Goal: Information Seeking & Learning: Find specific fact

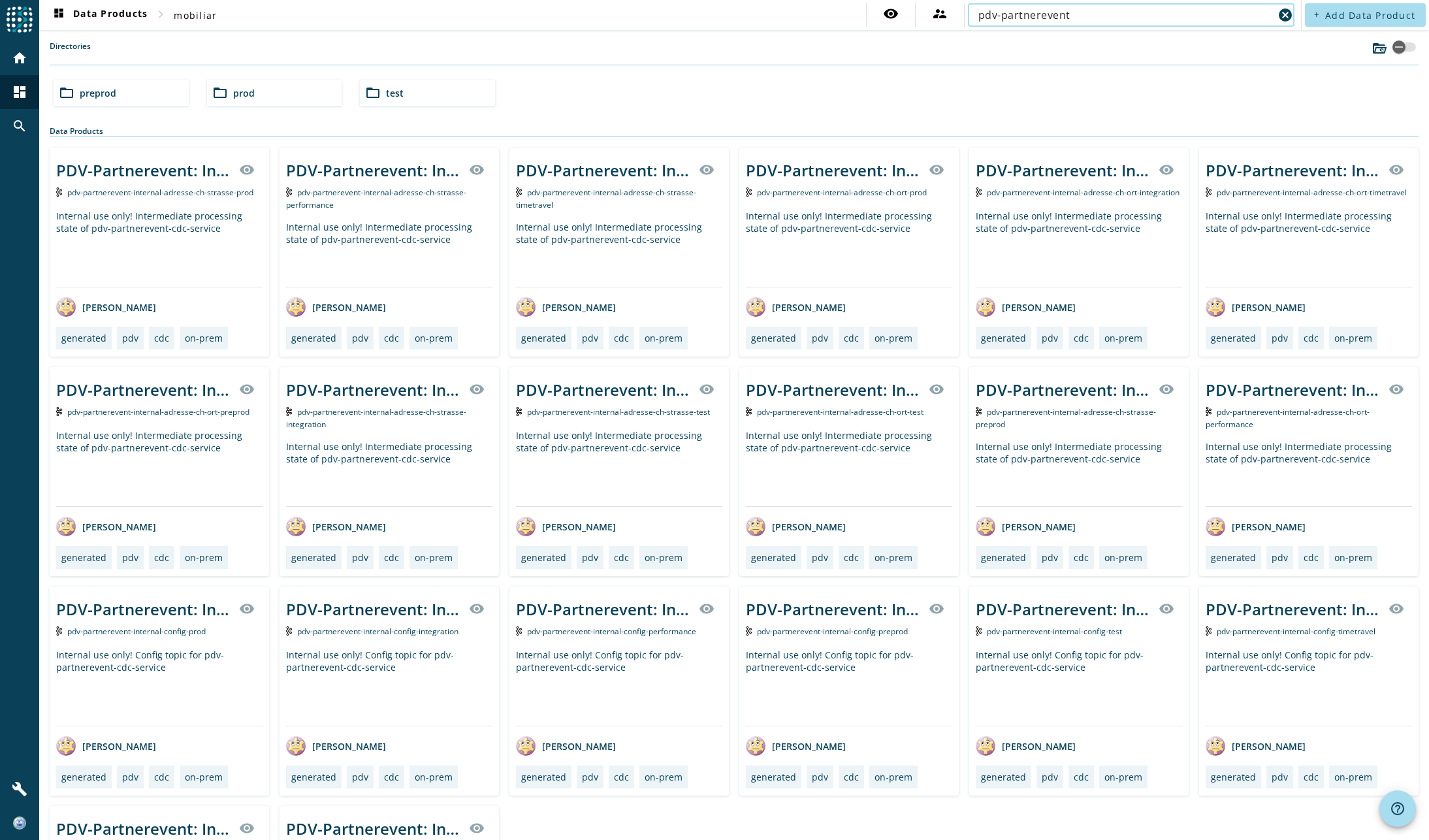
click at [1071, 14] on input "pdv-partnerevent" at bounding box center [1126, 15] width 295 height 16
paste input "process-partner-deleted"
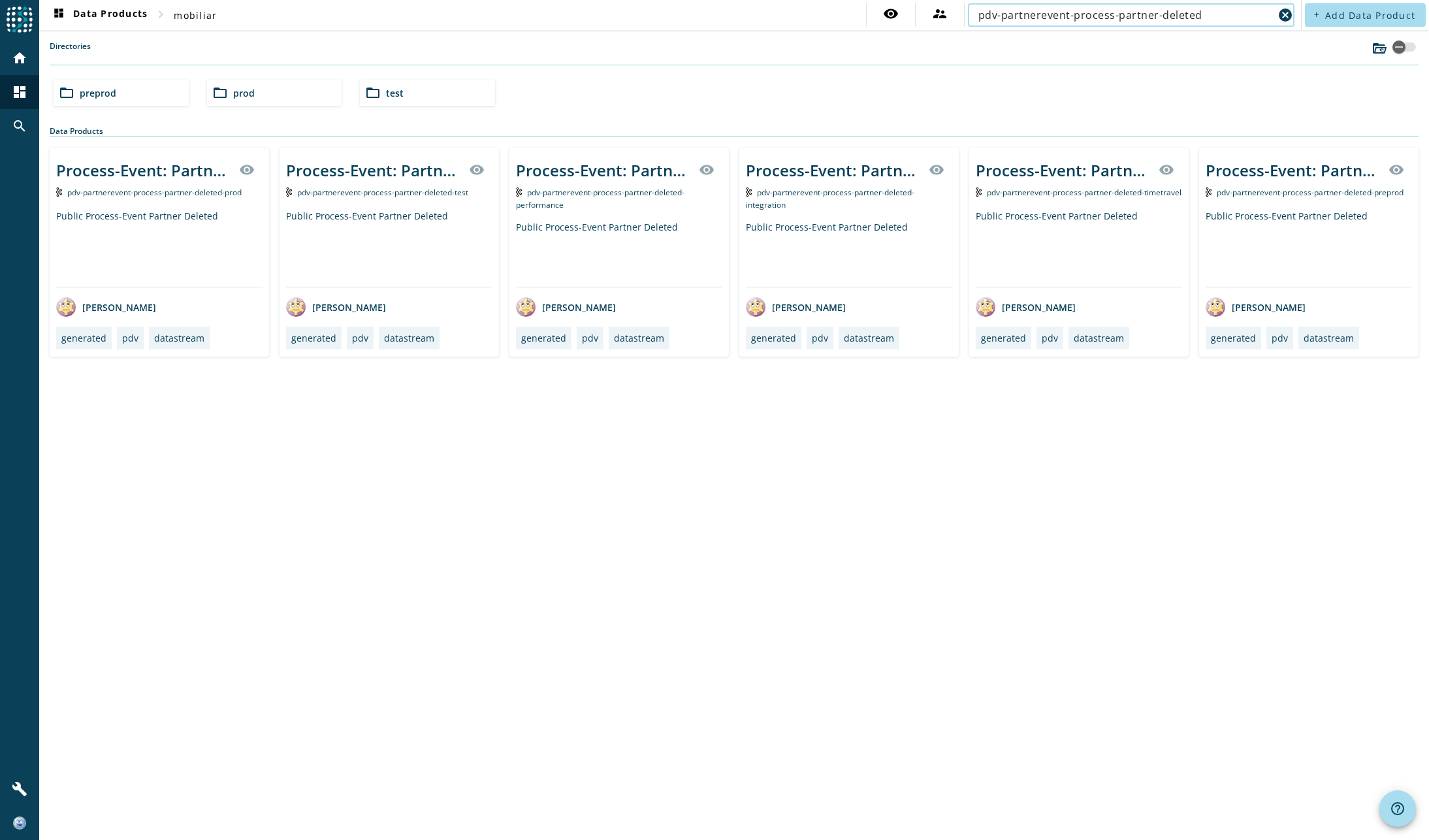
type input "pdv-partnerevent-process-partner-deleted"
click at [1378, 213] on div "Public Process-Event Partner Deleted" at bounding box center [1308, 248] width 206 height 77
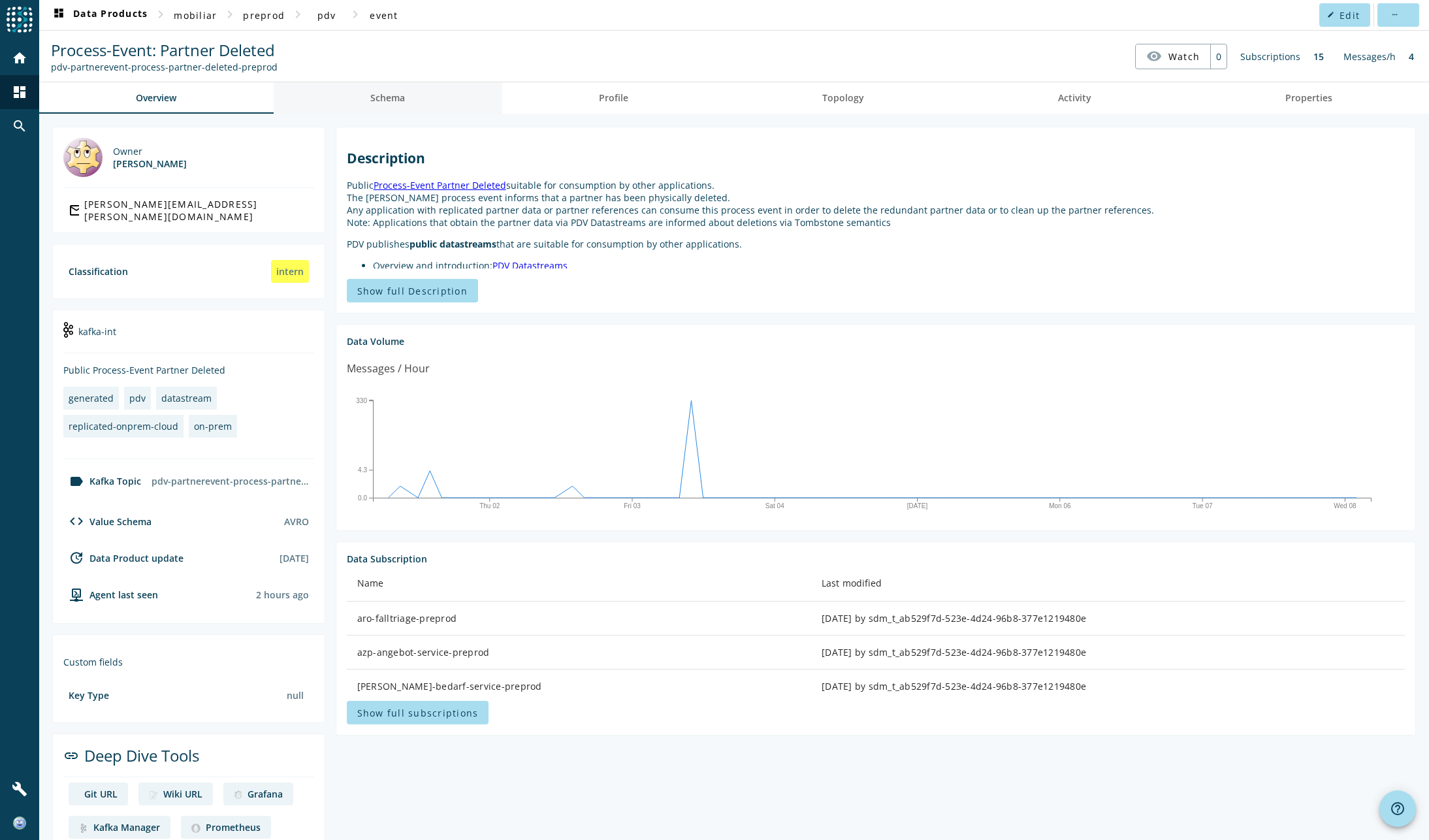
drag, startPoint x: 380, startPoint y: 93, endPoint x: 402, endPoint y: 96, distance: 22.2
click at [380, 93] on span "Schema" at bounding box center [387, 98] width 35 height 9
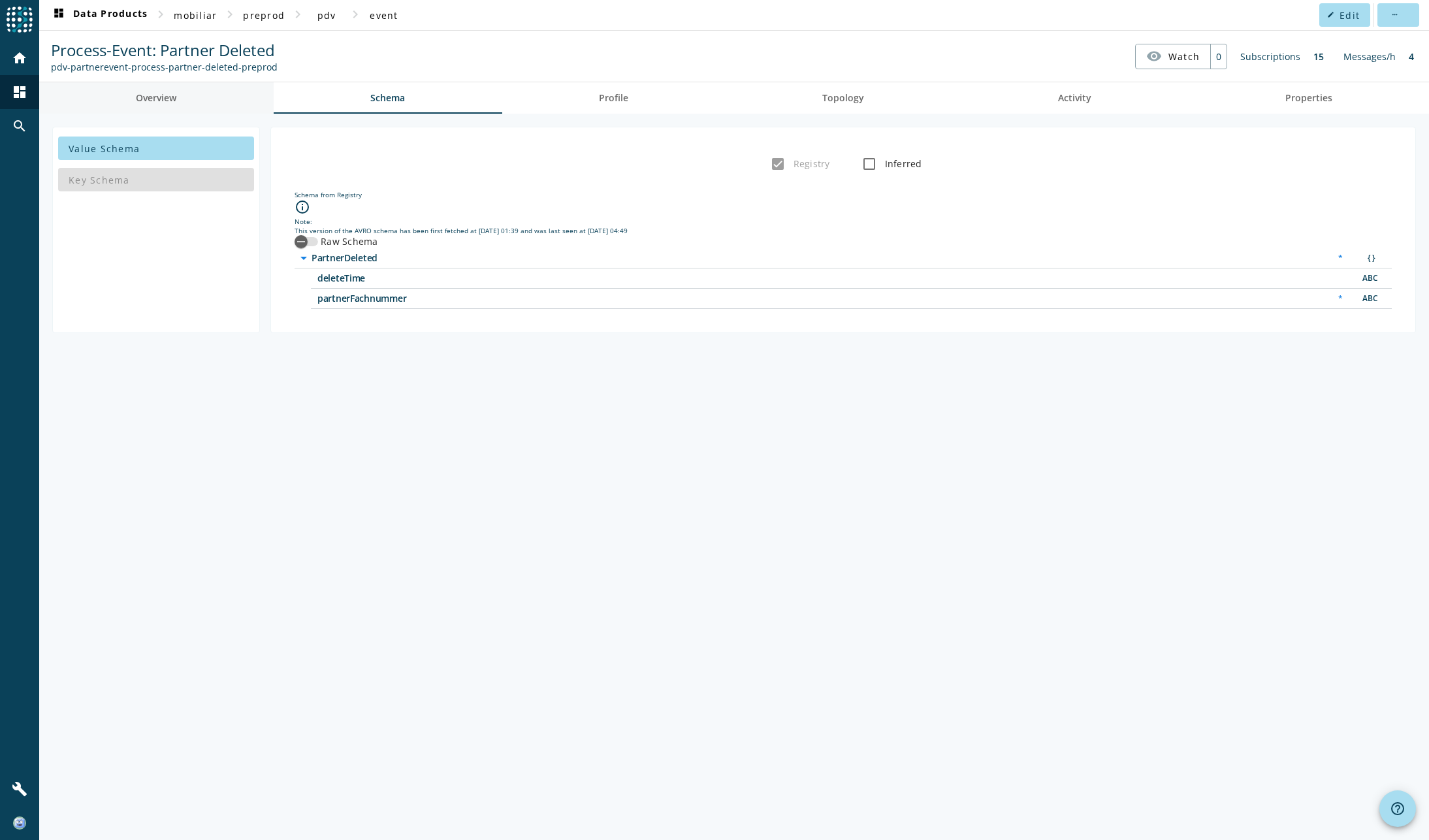
click at [175, 95] on span "Overview" at bounding box center [156, 98] width 41 height 9
